Goal: Task Accomplishment & Management: Use online tool/utility

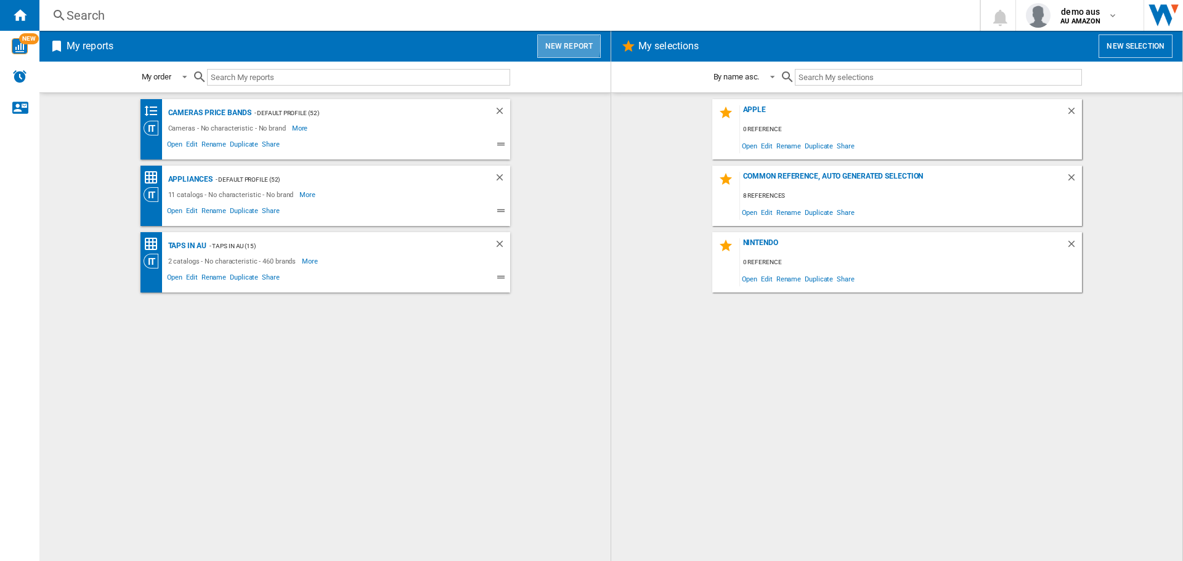
click at [562, 45] on button "New report" at bounding box center [568, 45] width 63 height 23
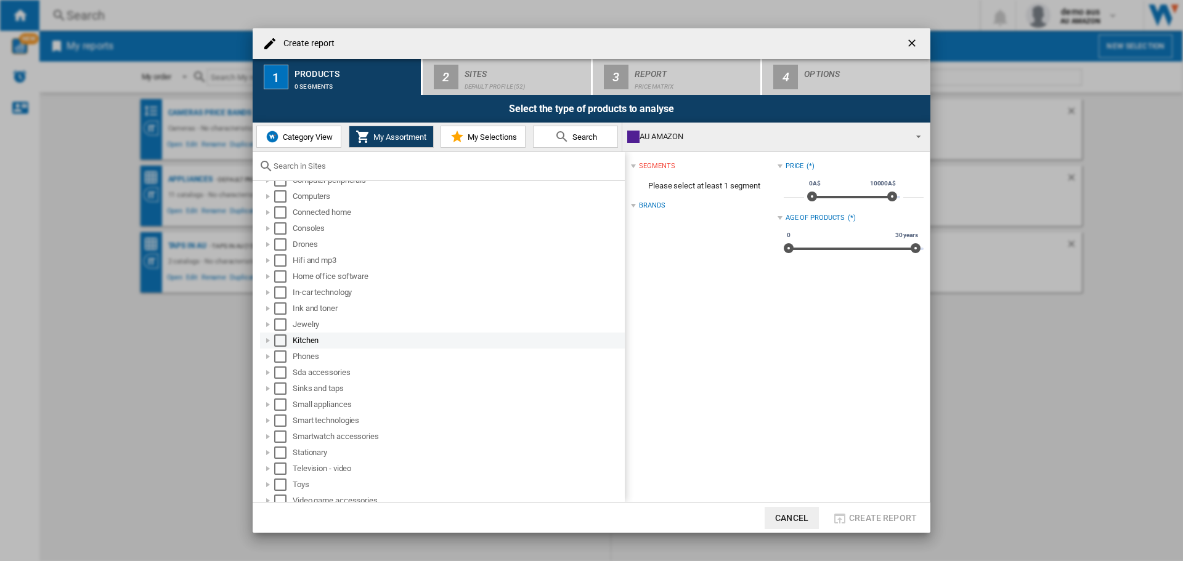
scroll to position [149, 0]
click at [269, 416] on div at bounding box center [268, 414] width 12 height 12
click at [269, 398] on div at bounding box center [268, 398] width 12 height 12
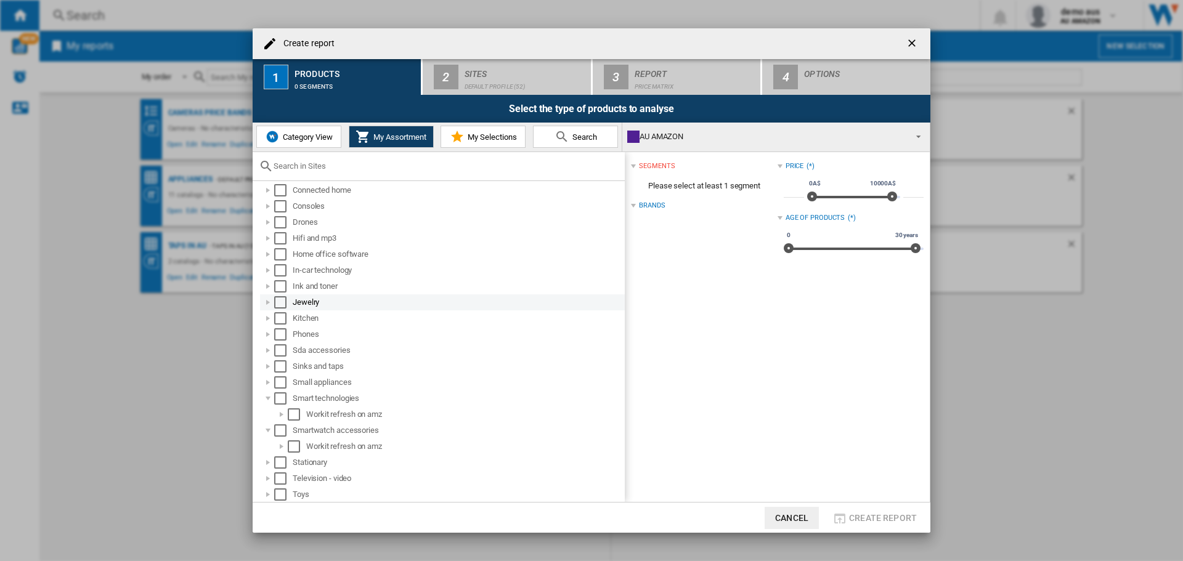
click at [268, 301] on div at bounding box center [268, 302] width 12 height 12
click at [280, 317] on div at bounding box center [281, 318] width 12 height 12
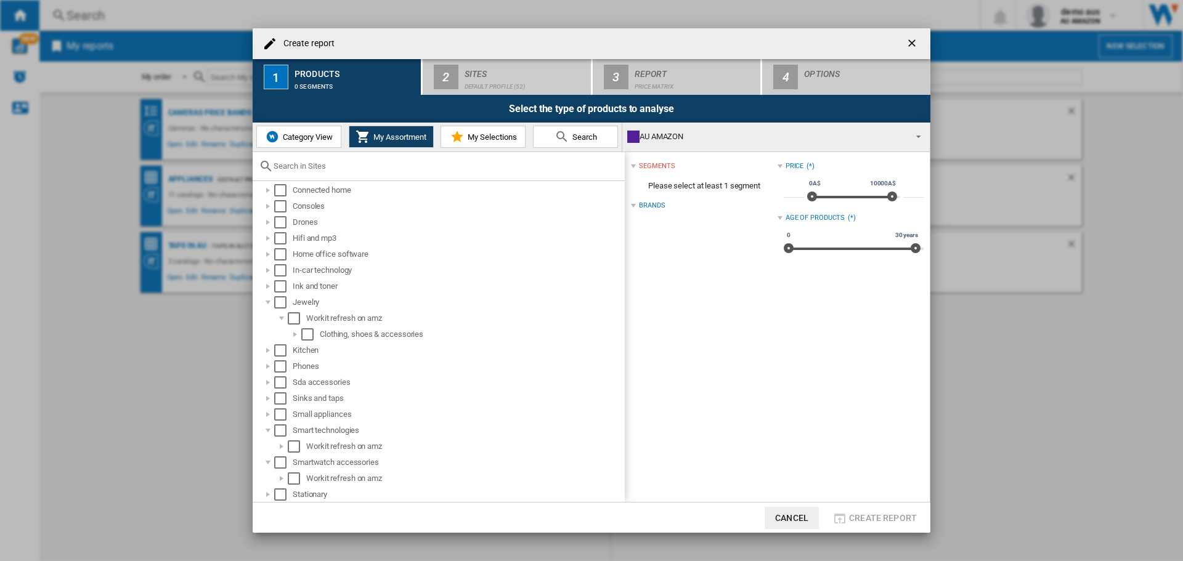
click at [292, 140] on span "Category View" at bounding box center [306, 136] width 53 height 9
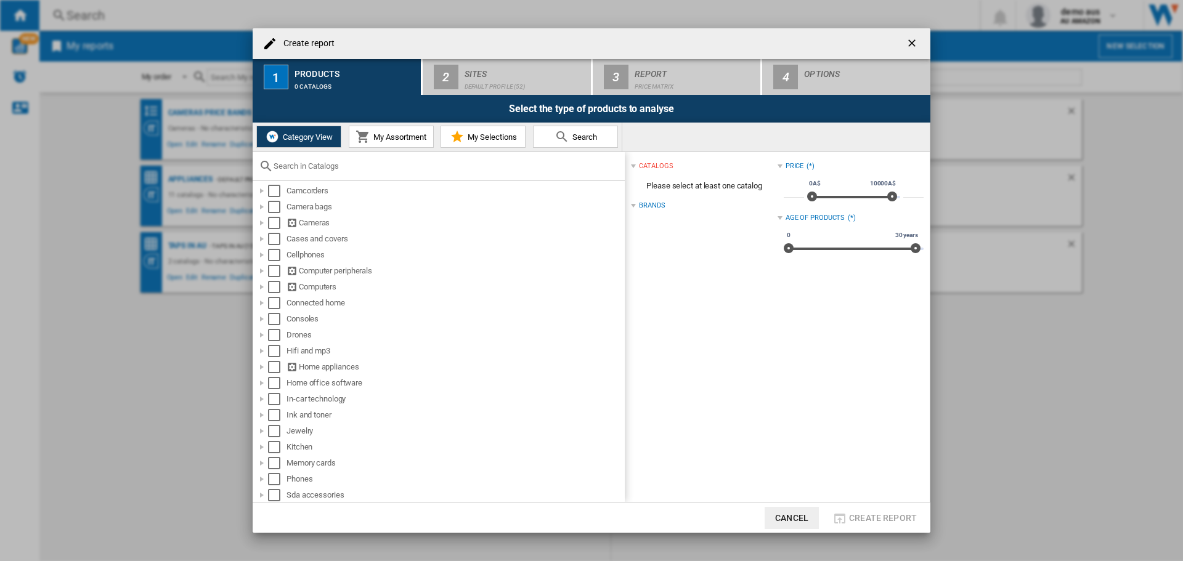
scroll to position [123, 0]
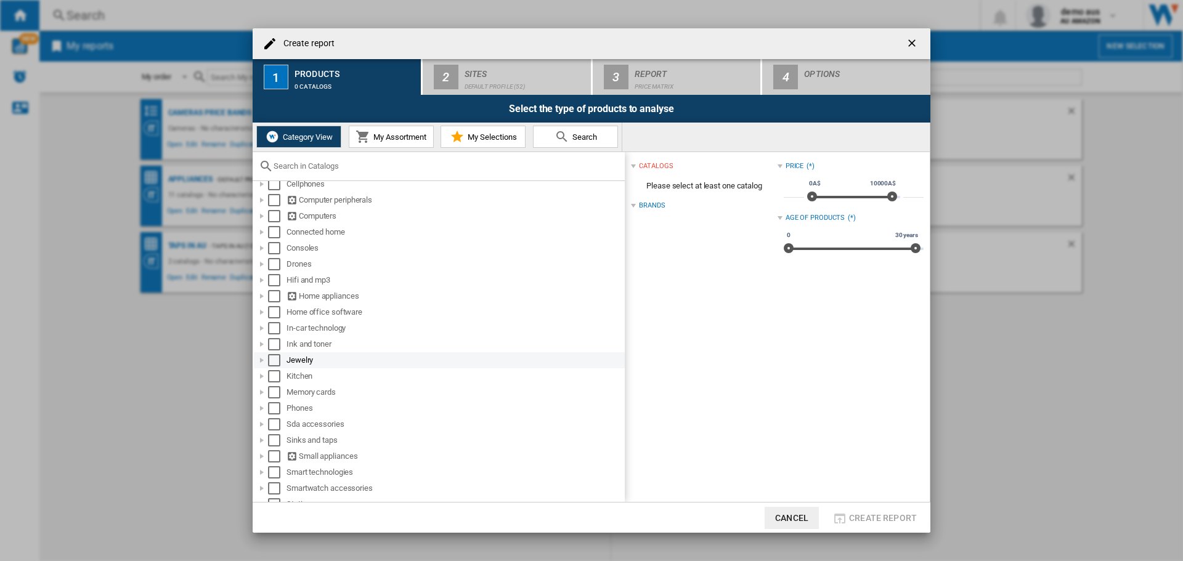
click at [260, 358] on div at bounding box center [262, 360] width 12 height 12
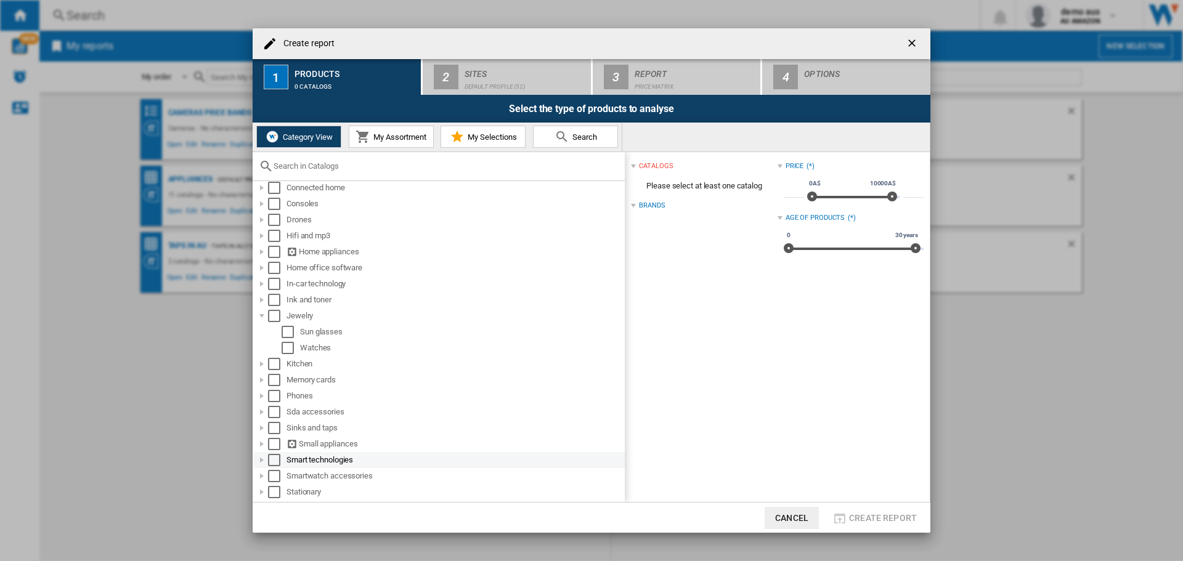
scroll to position [185, 0]
click at [265, 441] on div at bounding box center [262, 443] width 12 height 12
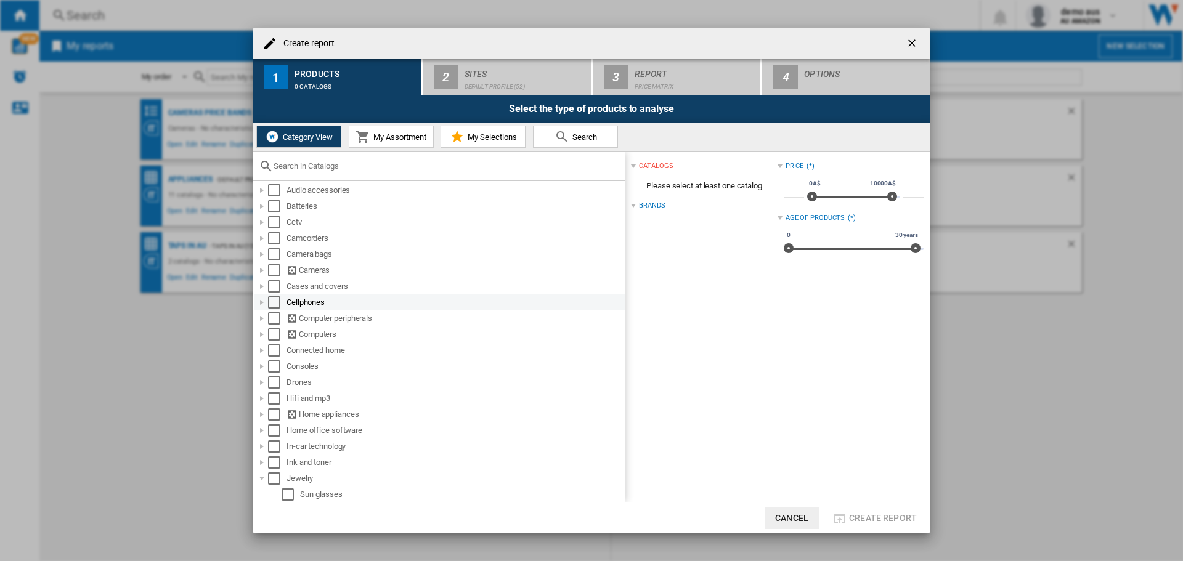
scroll to position [0, 0]
click at [263, 323] on div at bounding box center [262, 323] width 12 height 12
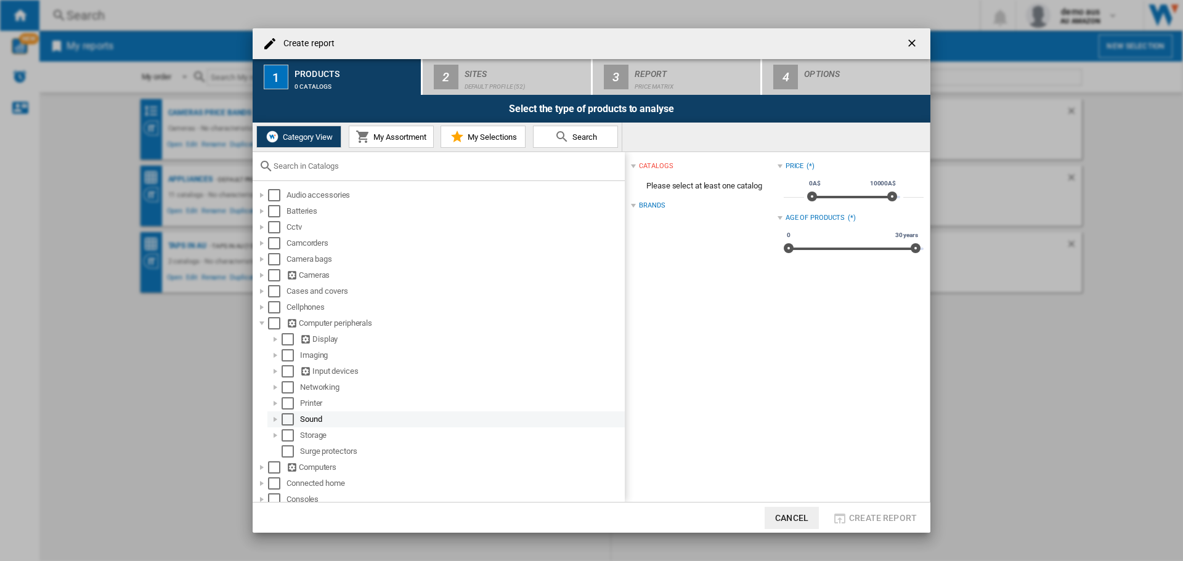
click at [272, 419] on div at bounding box center [275, 419] width 12 height 12
click at [259, 192] on div at bounding box center [262, 195] width 12 height 12
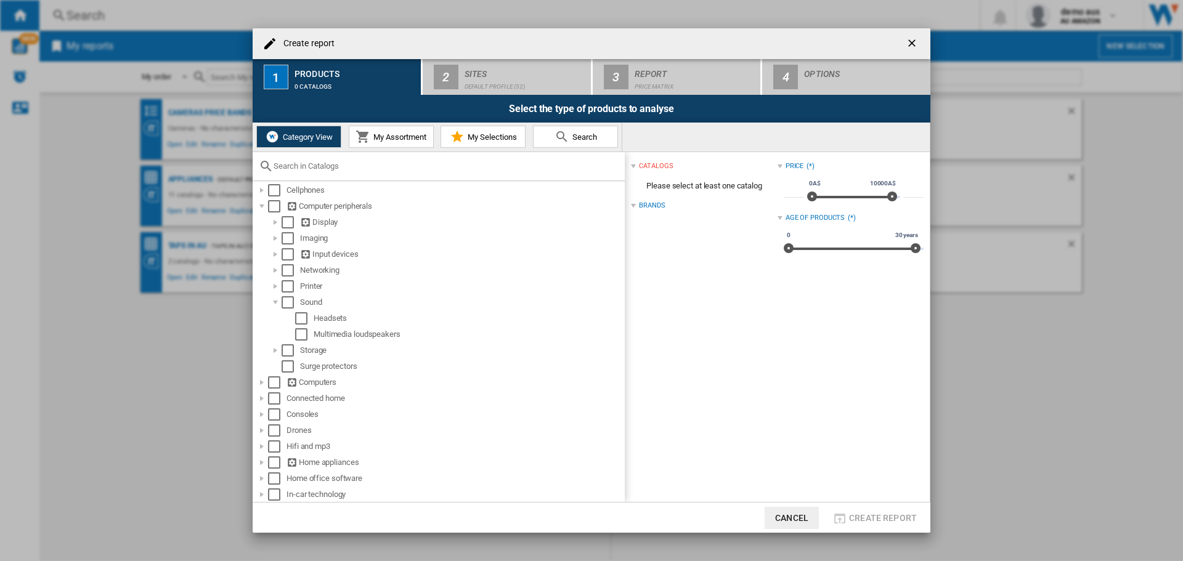
scroll to position [185, 0]
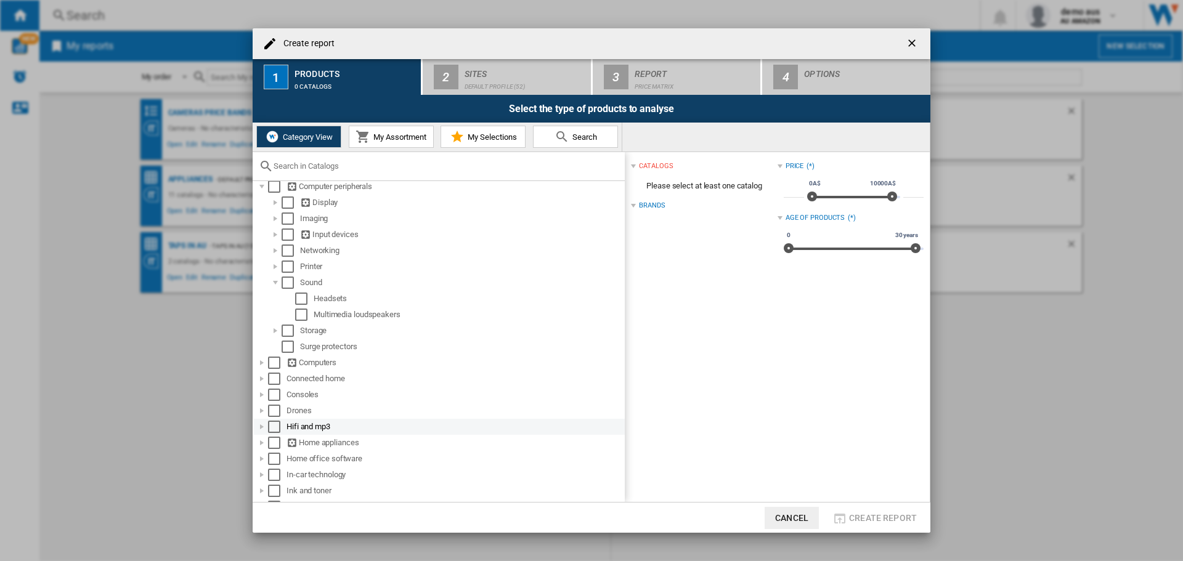
click at [257, 426] on div at bounding box center [262, 427] width 12 height 12
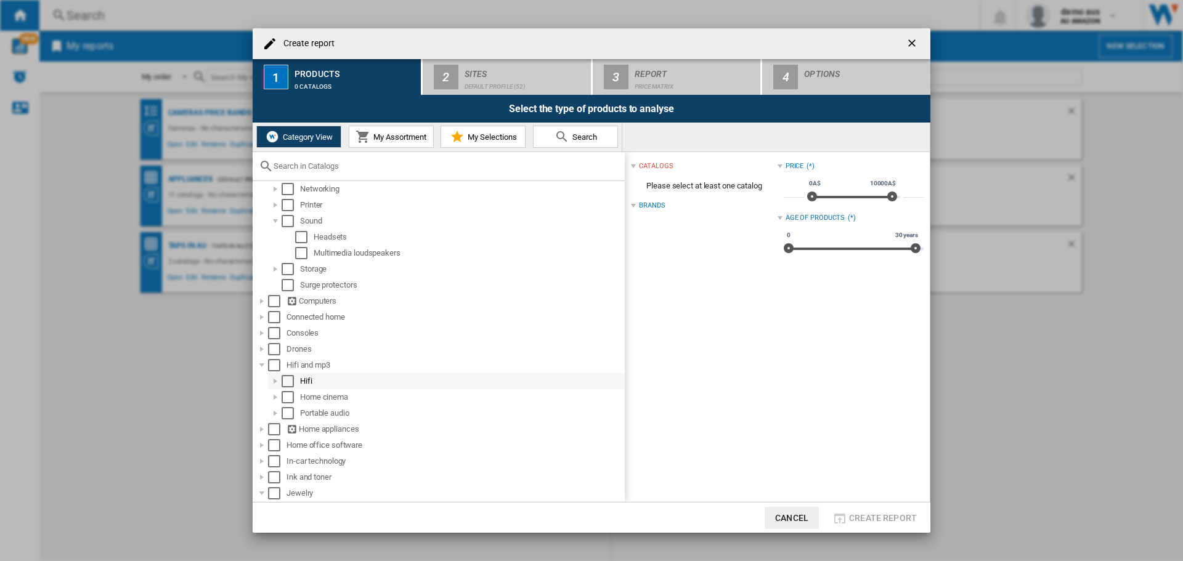
click at [275, 380] on div at bounding box center [275, 381] width 12 height 12
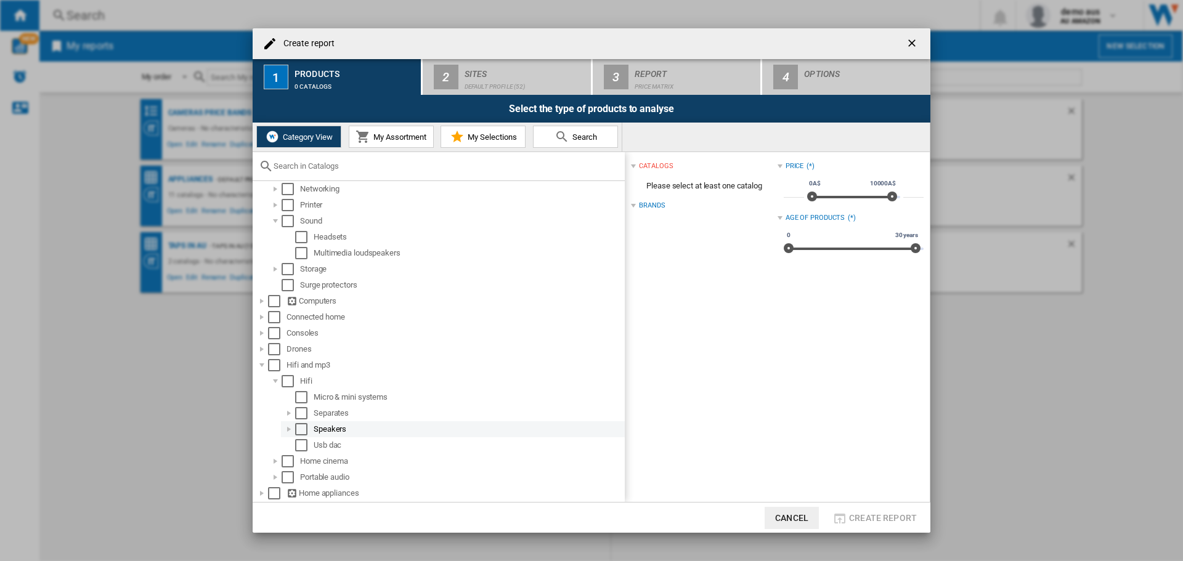
scroll to position [308, 0]
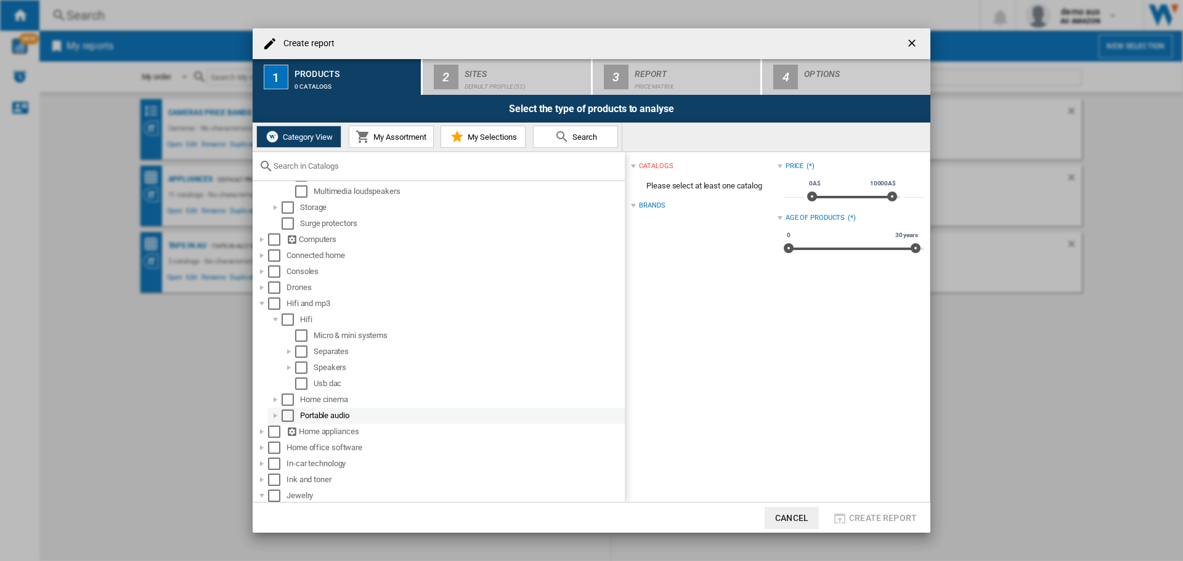
click at [273, 415] on div at bounding box center [275, 416] width 12 height 12
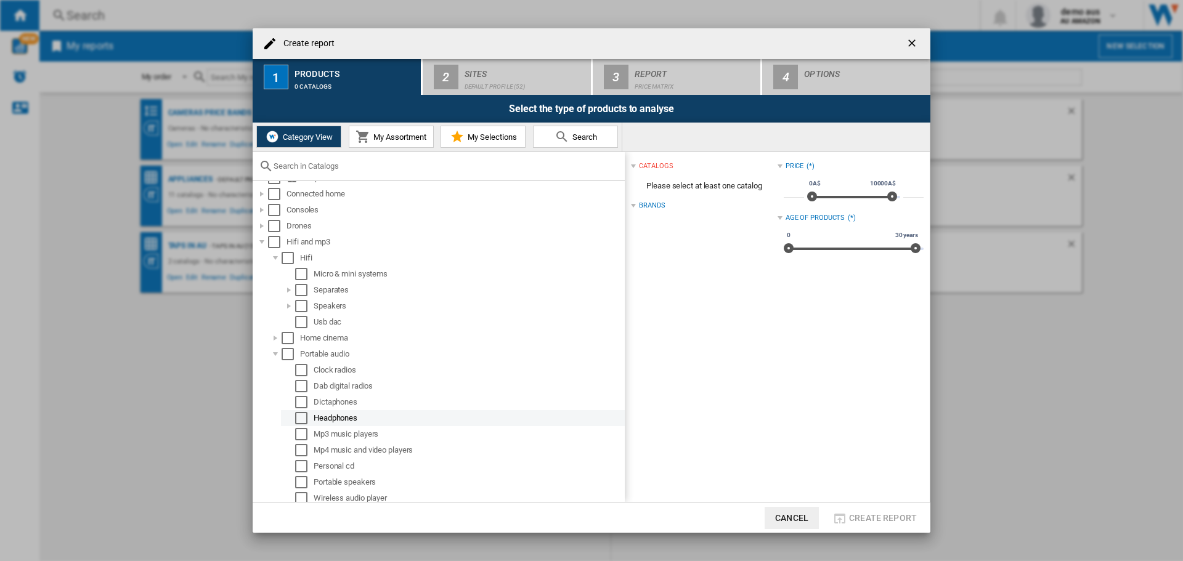
click at [298, 418] on div "Select" at bounding box center [301, 418] width 12 height 12
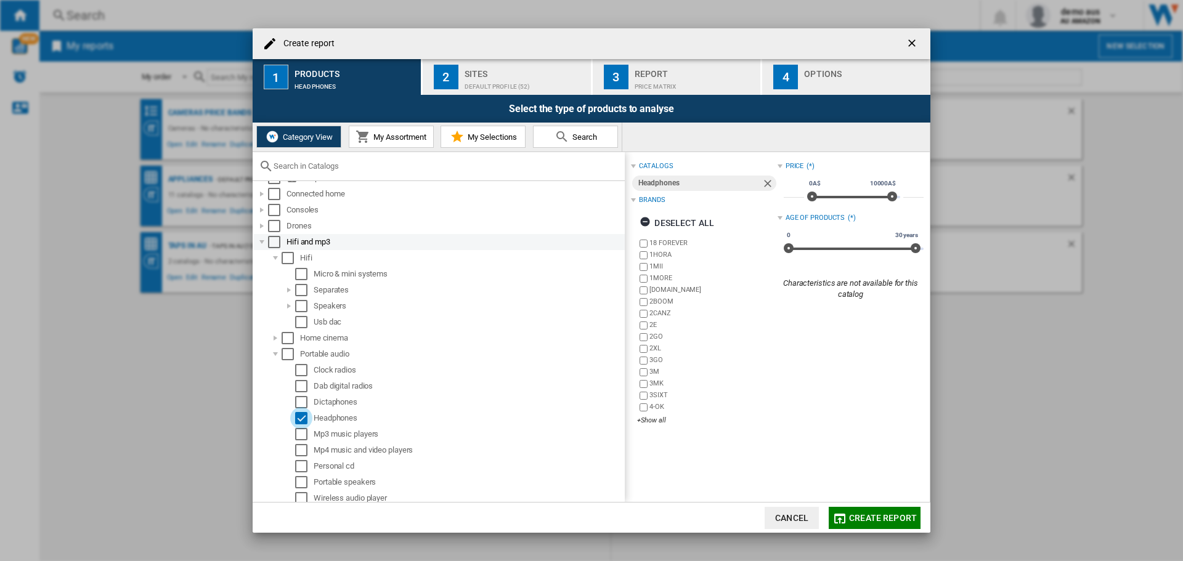
click at [262, 242] on div at bounding box center [262, 242] width 12 height 12
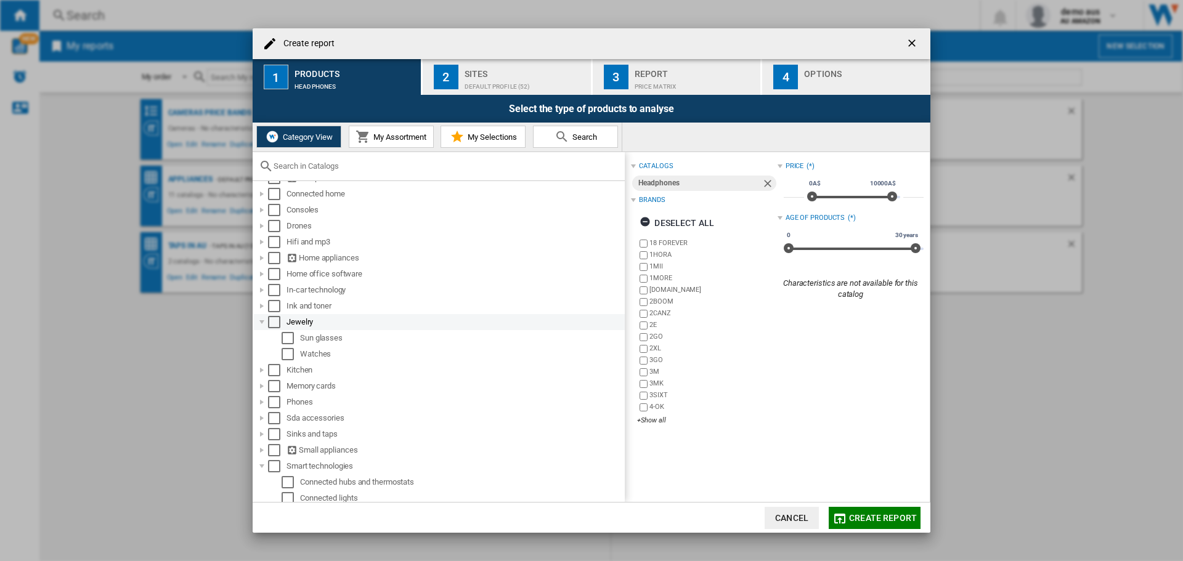
click at [259, 321] on div at bounding box center [262, 322] width 12 height 12
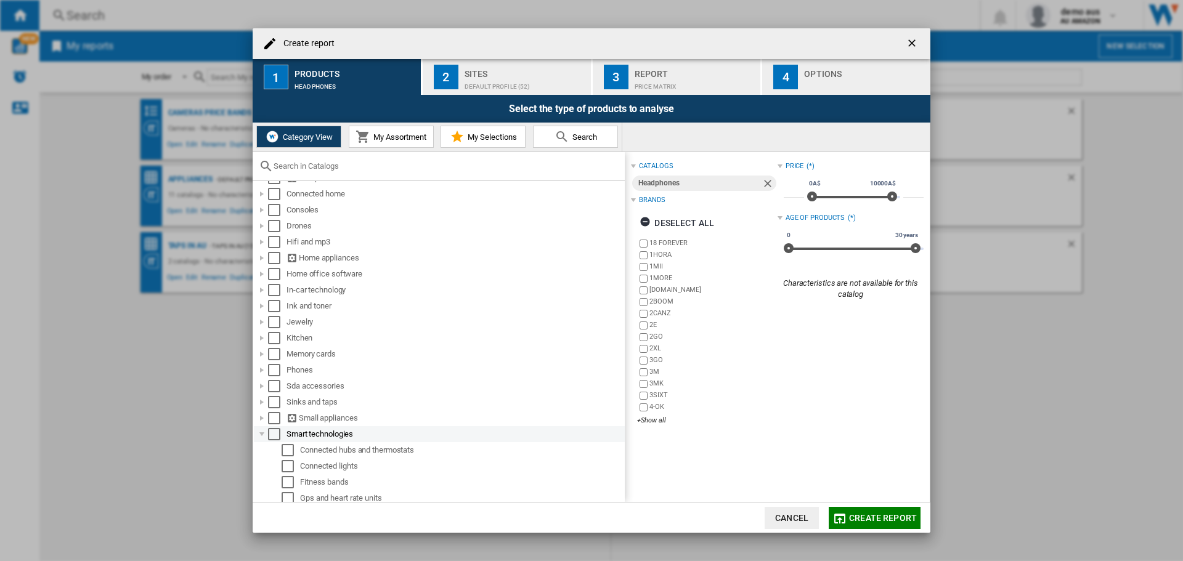
click at [262, 433] on div at bounding box center [262, 434] width 12 height 12
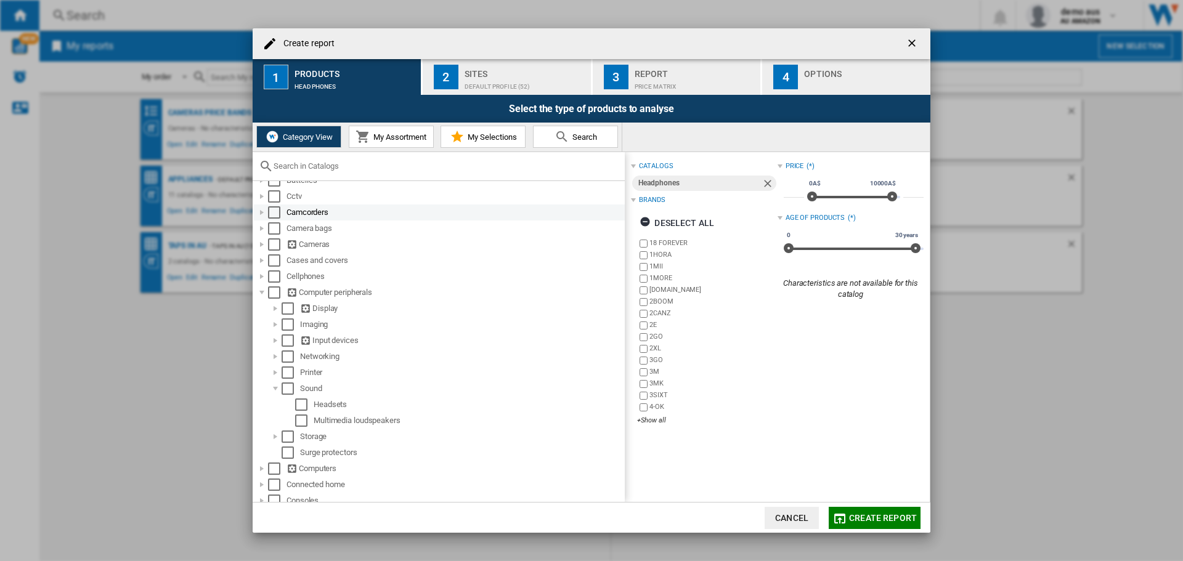
scroll to position [52, 0]
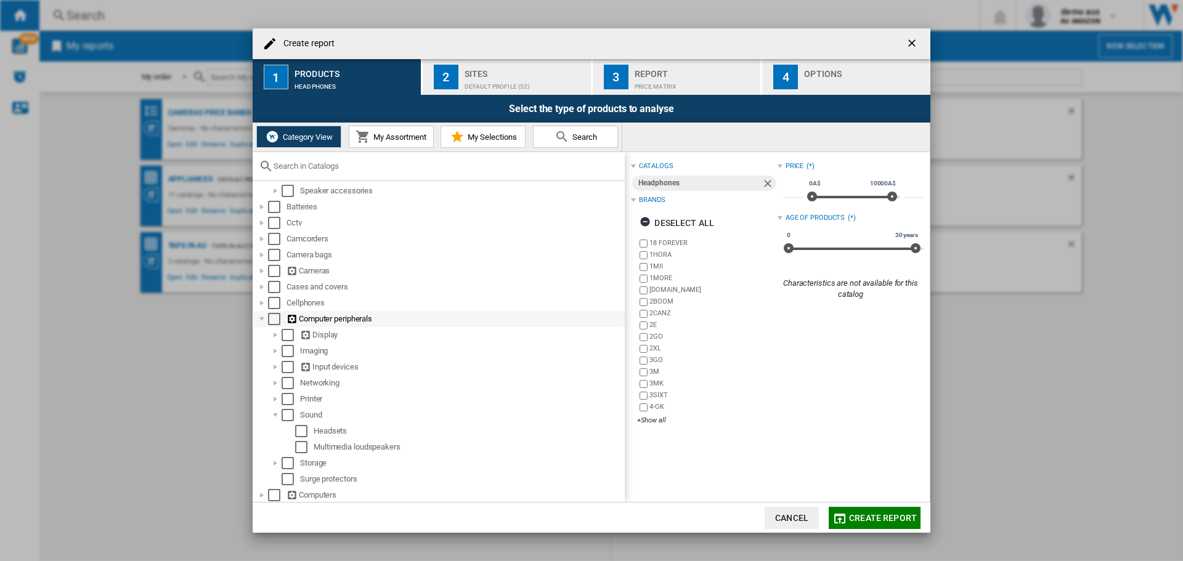
click at [261, 318] on div at bounding box center [262, 319] width 12 height 12
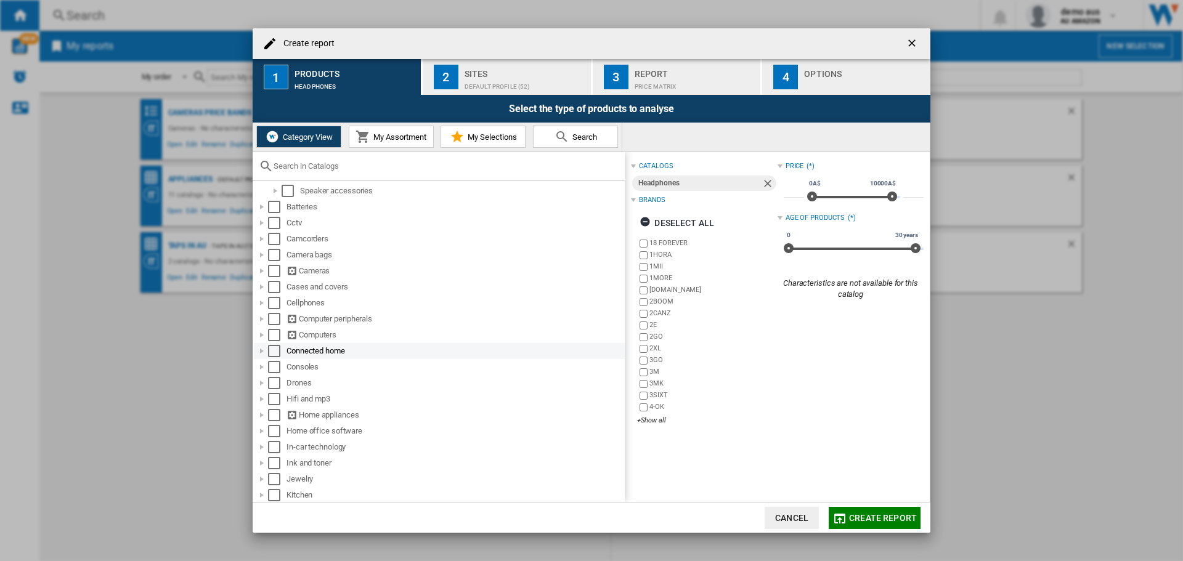
click at [264, 352] on div at bounding box center [262, 351] width 12 height 12
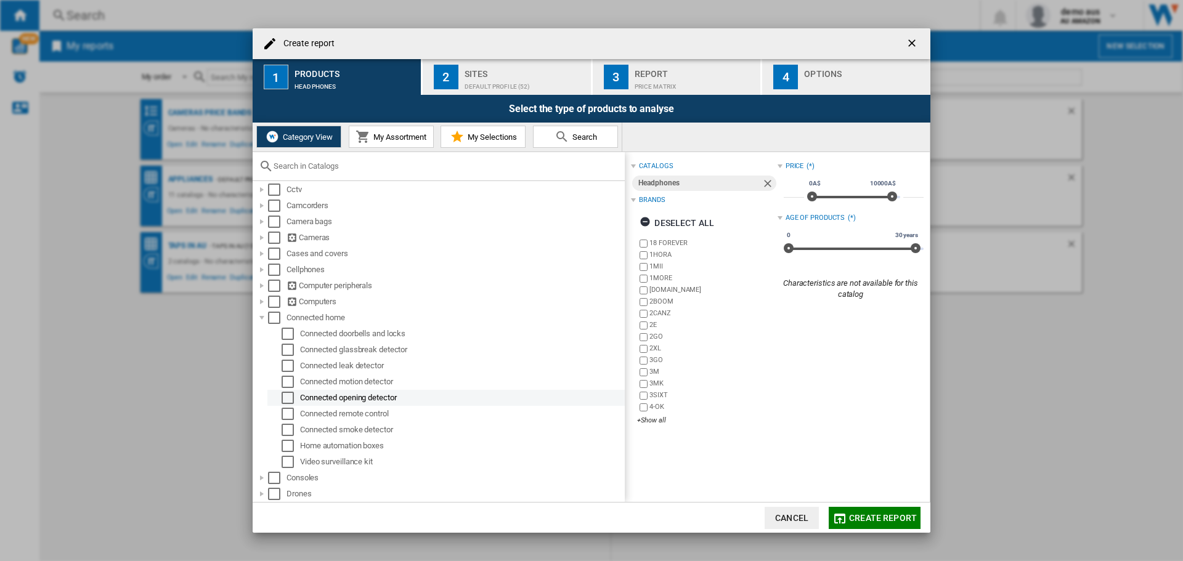
scroll to position [114, 0]
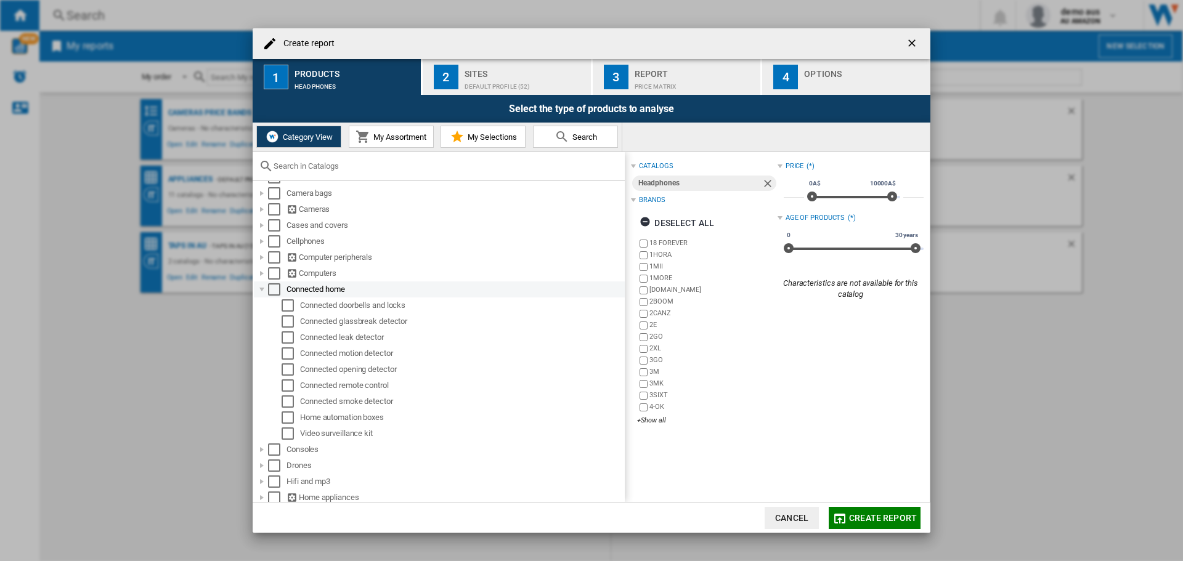
click at [260, 288] on div at bounding box center [262, 289] width 12 height 12
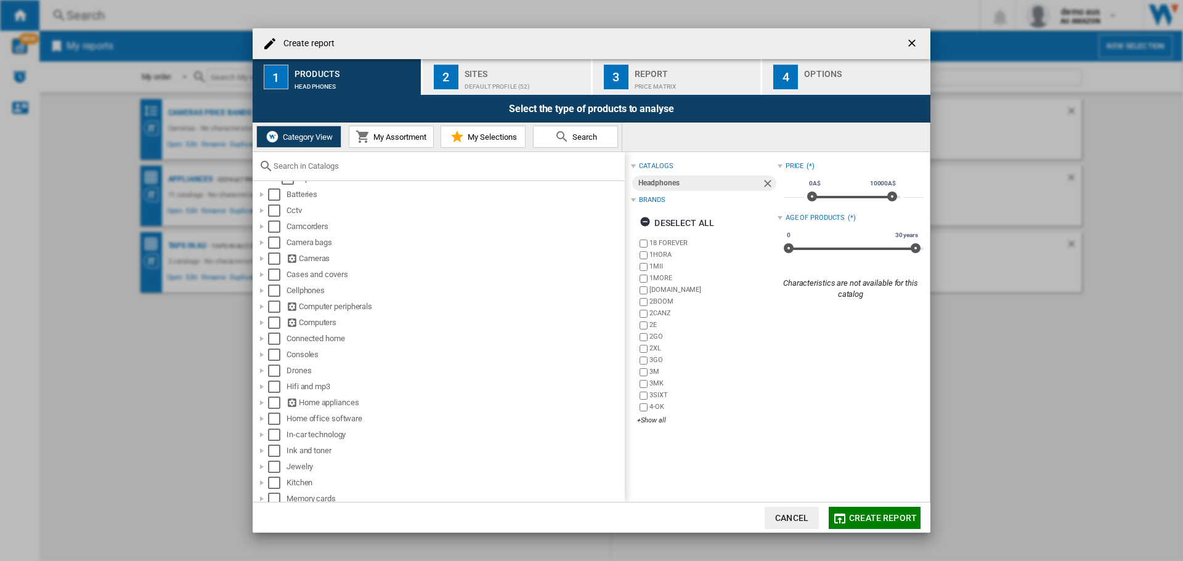
scroll to position [0, 0]
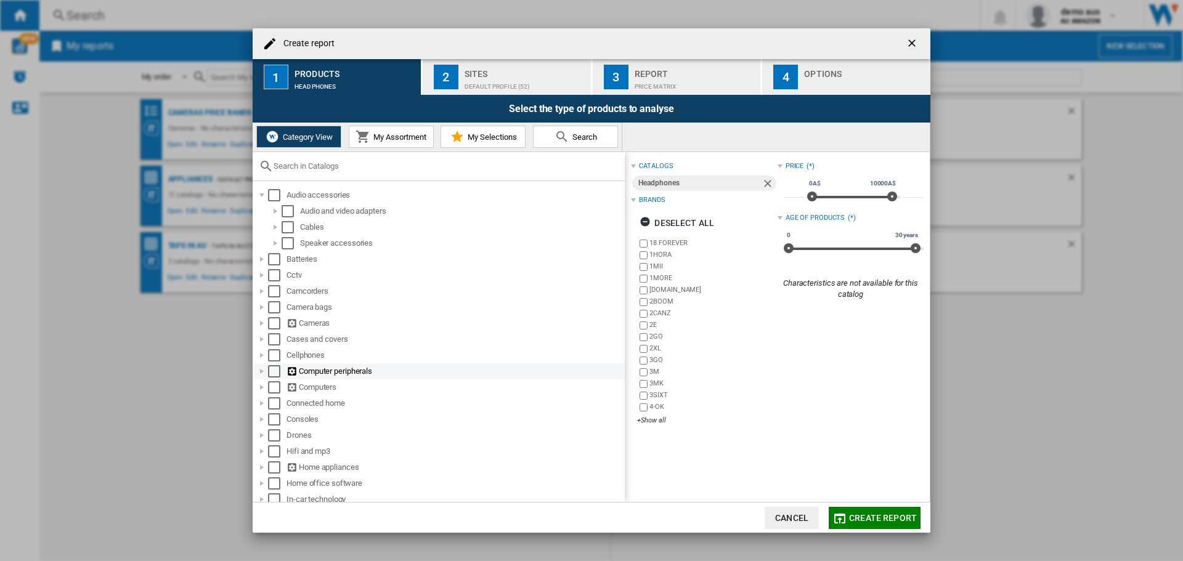
click at [261, 374] on div at bounding box center [262, 371] width 12 height 12
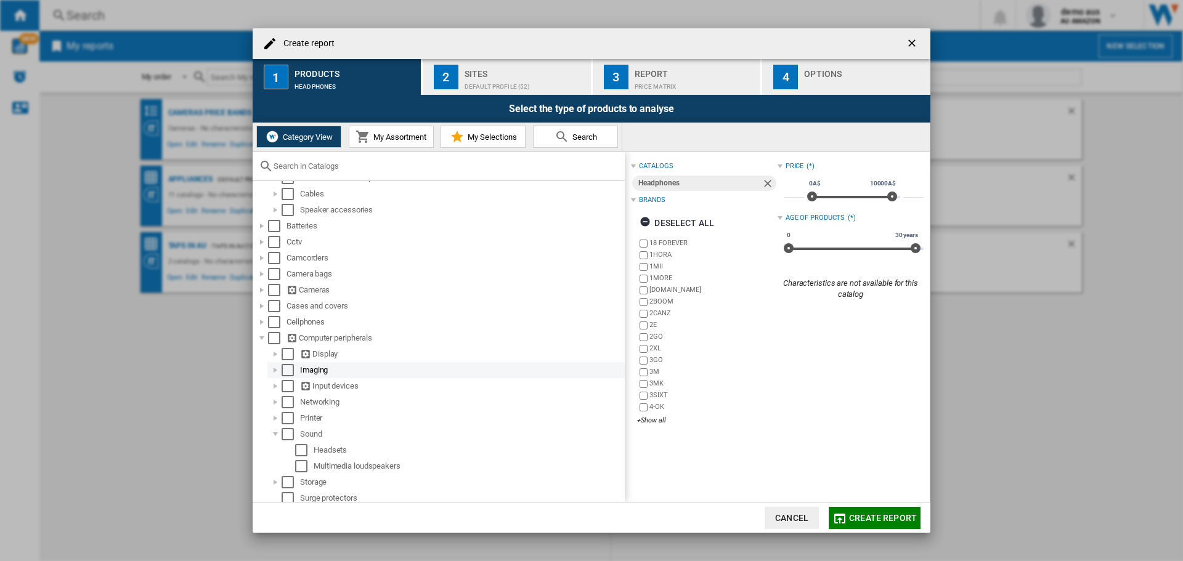
scroll to position [62, 0]
click at [276, 372] on div at bounding box center [275, 374] width 12 height 12
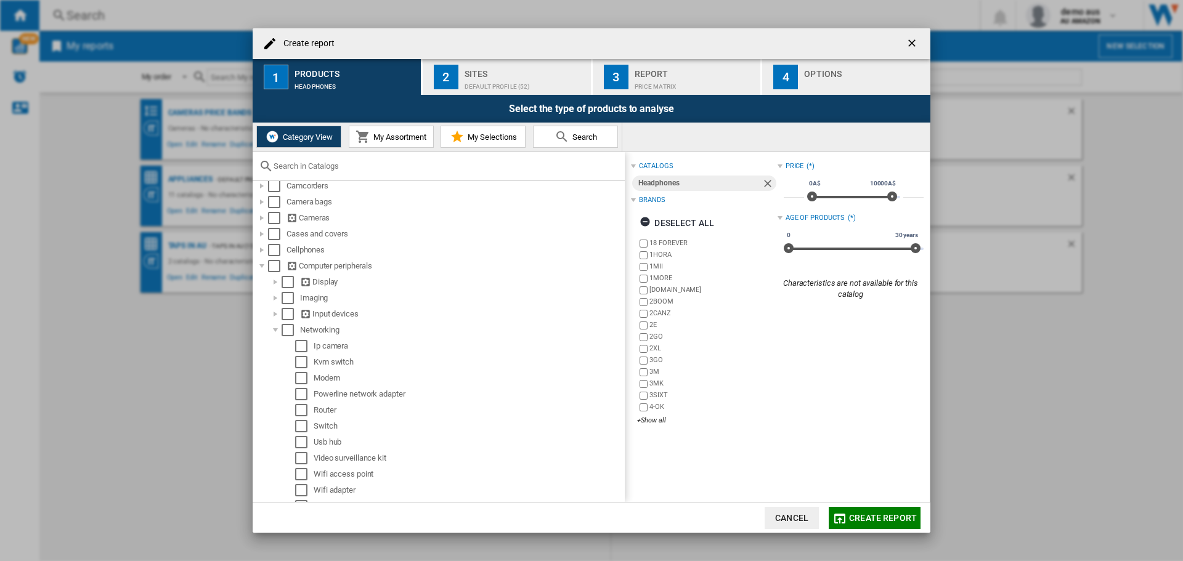
scroll to position [123, 0]
